Goal: Check status

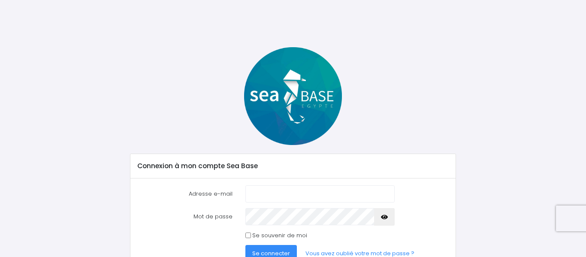
type input "[EMAIL_ADDRESS][DOMAIN_NAME]"
click at [277, 251] on span "Se connecter" at bounding box center [271, 253] width 38 height 8
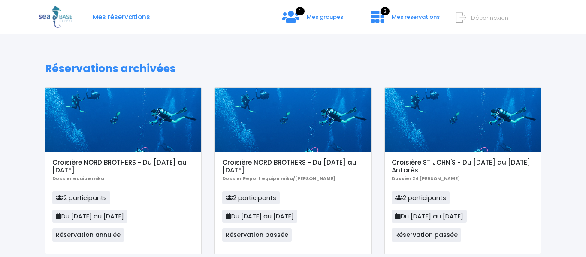
scroll to position [11, 0]
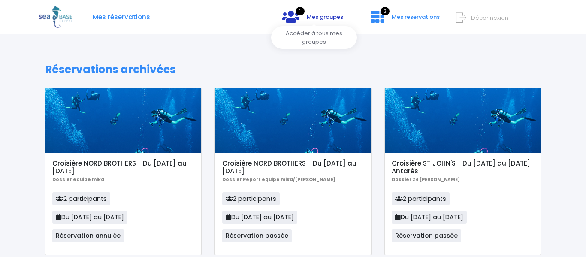
click at [317, 16] on span "Mes groupes" at bounding box center [325, 17] width 36 height 8
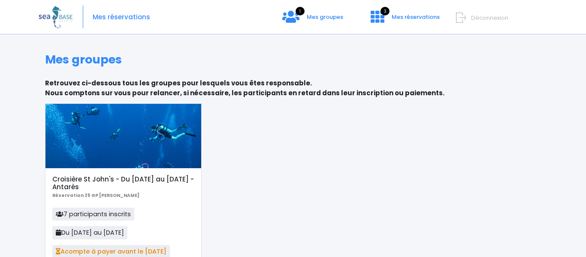
click at [118, 135] on div at bounding box center [123, 136] width 156 height 64
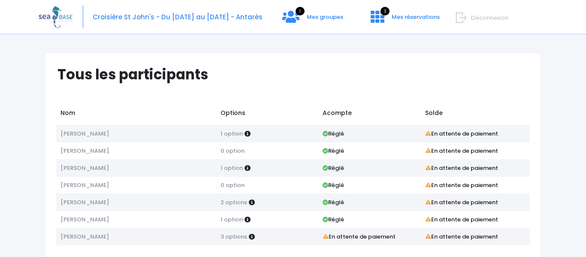
click at [446, 132] on strong "En attente de paiement" at bounding box center [461, 134] width 73 height 8
click at [86, 133] on span "Pierluigi badiali" at bounding box center [85, 134] width 48 height 8
click at [231, 152] on span "0 option" at bounding box center [233, 151] width 24 height 8
